Goal: Find specific page/section: Find specific page/section

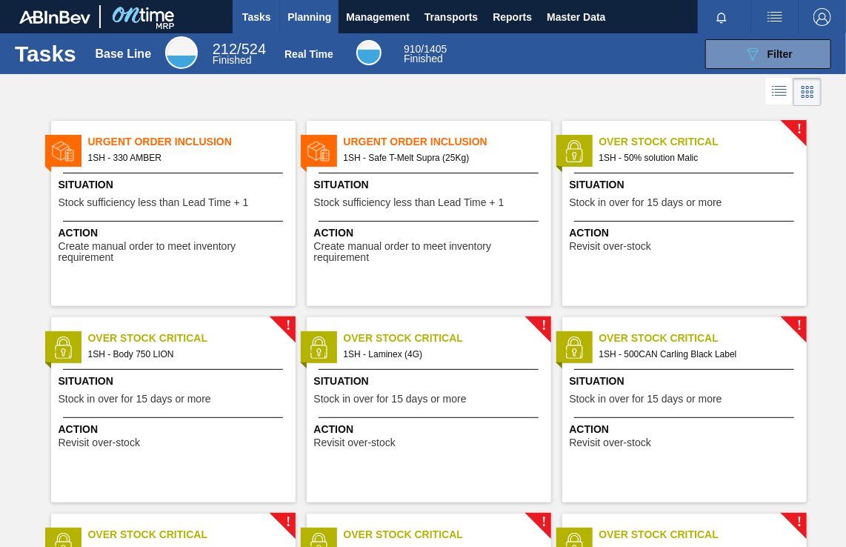
click at [308, 19] on span "Planning" at bounding box center [310, 17] width 44 height 18
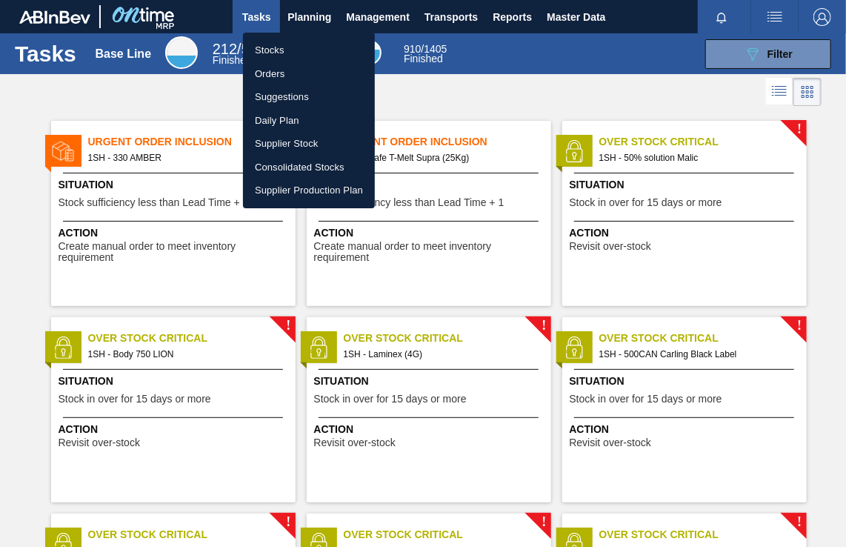
click at [289, 76] on li "Orders" at bounding box center [309, 74] width 132 height 24
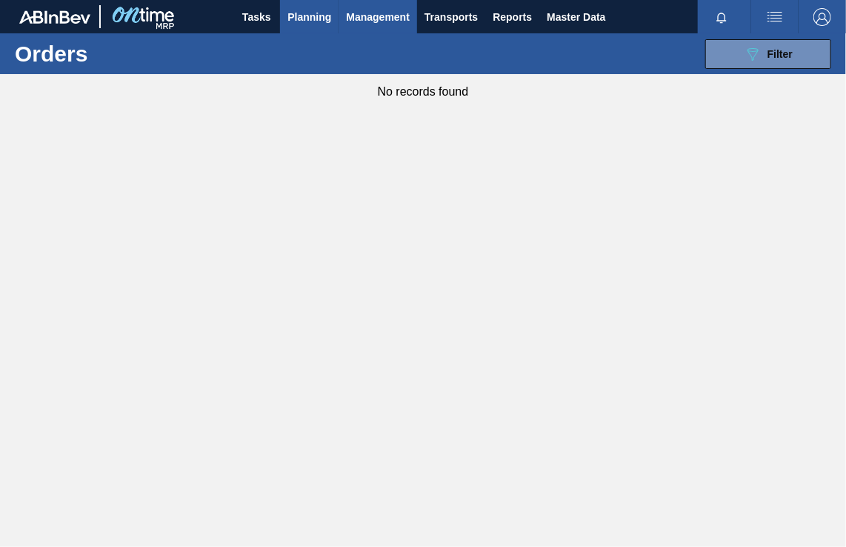
click at [378, 18] on span "Management" at bounding box center [378, 17] width 64 height 18
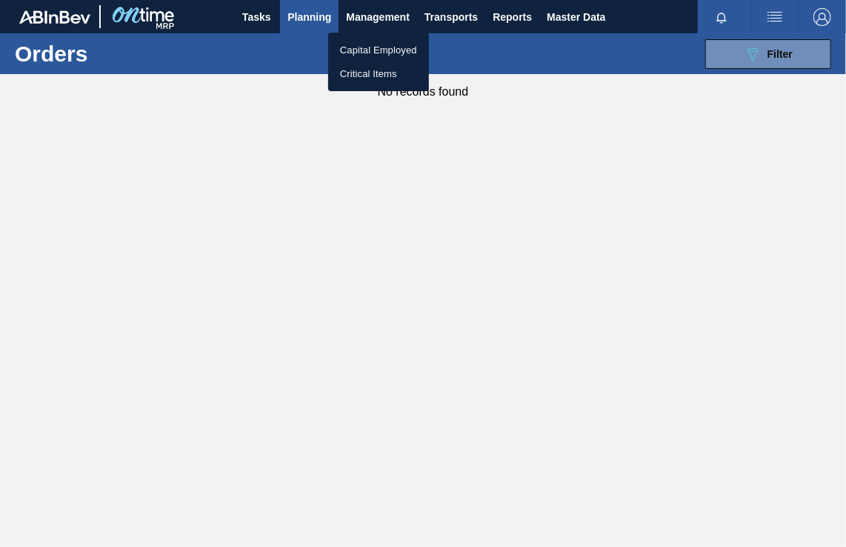
click at [306, 19] on div at bounding box center [423, 273] width 846 height 547
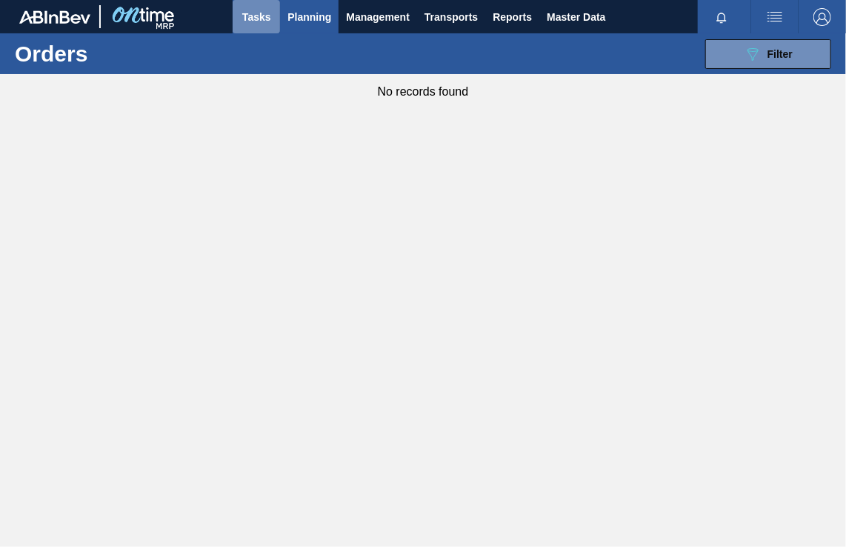
click at [250, 19] on span "Tasks" at bounding box center [256, 17] width 33 height 18
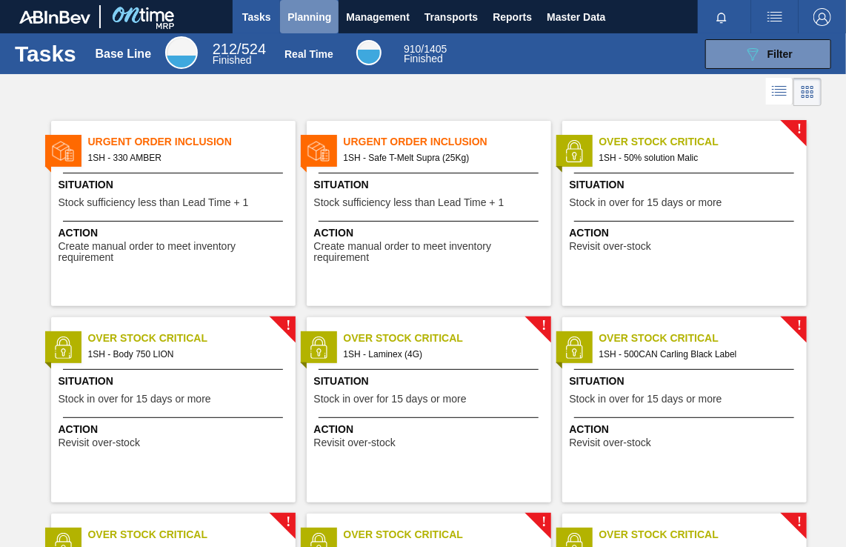
click at [306, 18] on span "Planning" at bounding box center [310, 17] width 44 height 18
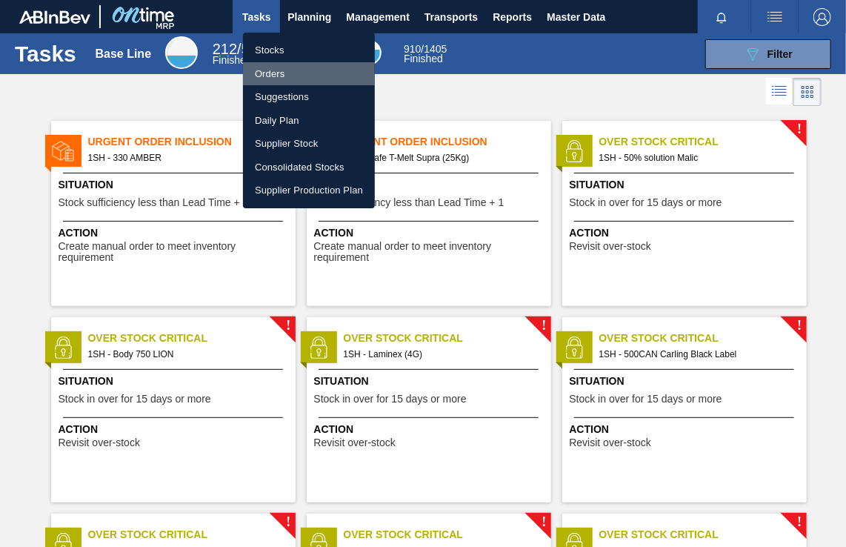
click at [278, 75] on li "Orders" at bounding box center [309, 74] width 132 height 24
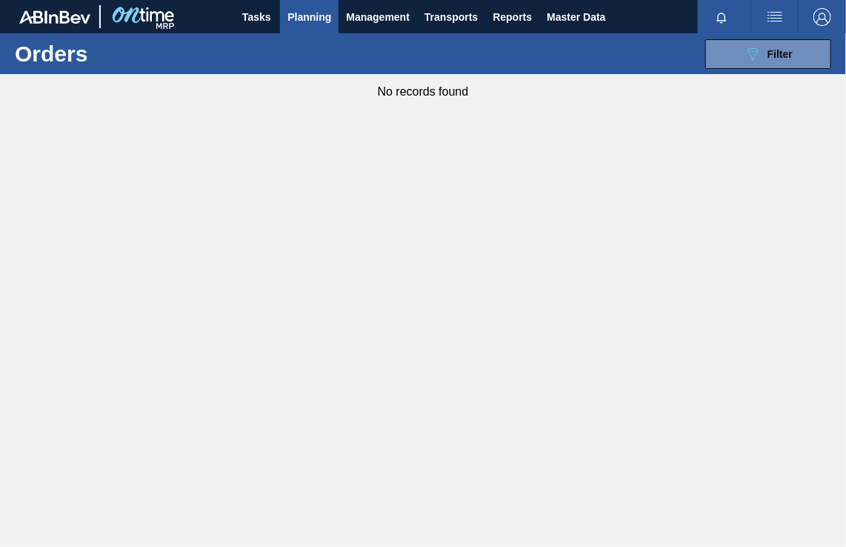
click at [315, 16] on span "Planning" at bounding box center [310, 17] width 44 height 18
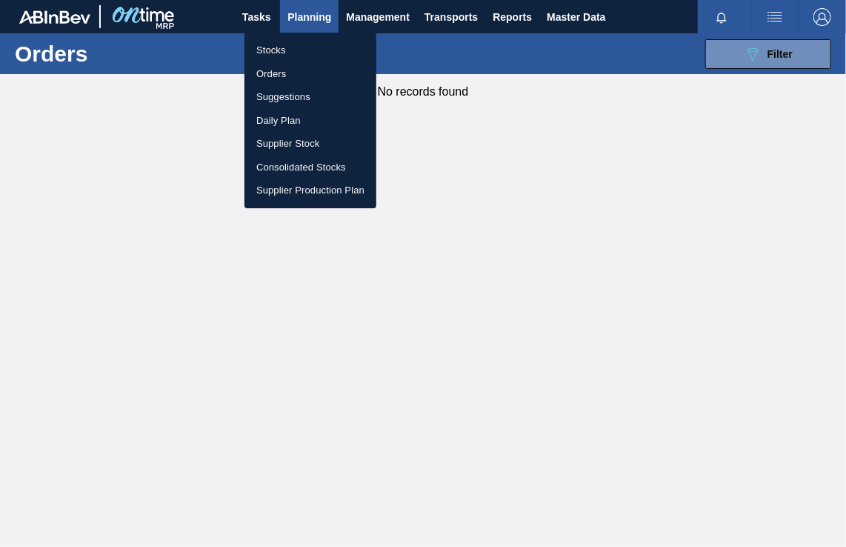
click at [276, 50] on li "Stocks" at bounding box center [311, 51] width 132 height 24
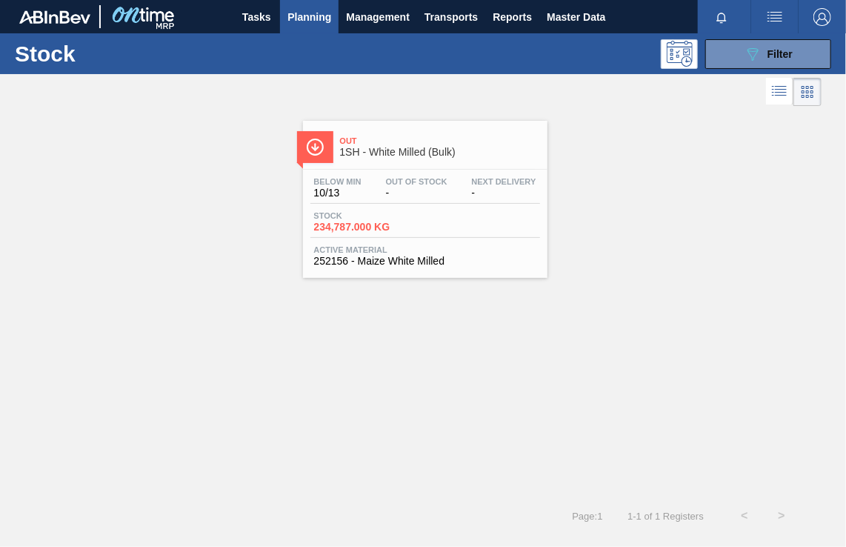
click at [400, 150] on span "1SH - White Milled (Bulk)" at bounding box center [440, 152] width 200 height 11
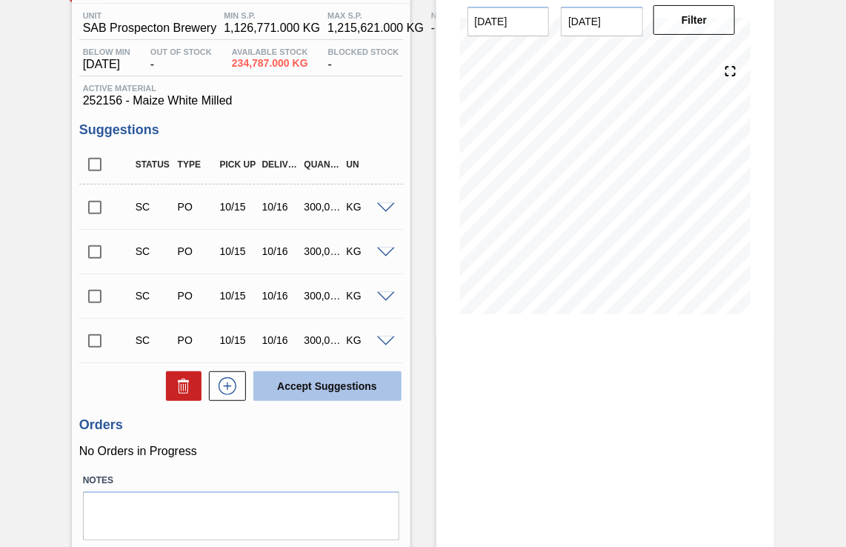
scroll to position [89, 0]
